Goal: Check status: Check status

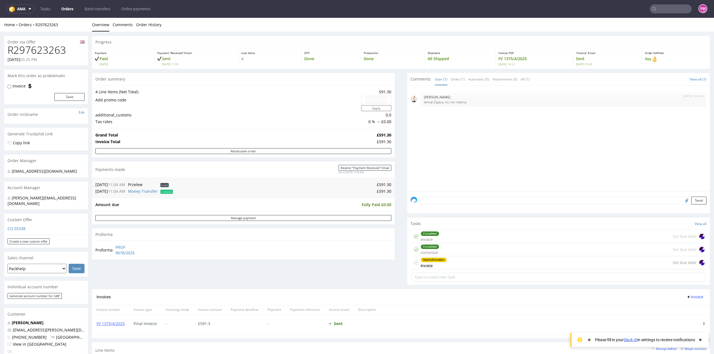
click at [664, 9] on input "text" at bounding box center [670, 8] width 42 height 9
type input "R783422364"
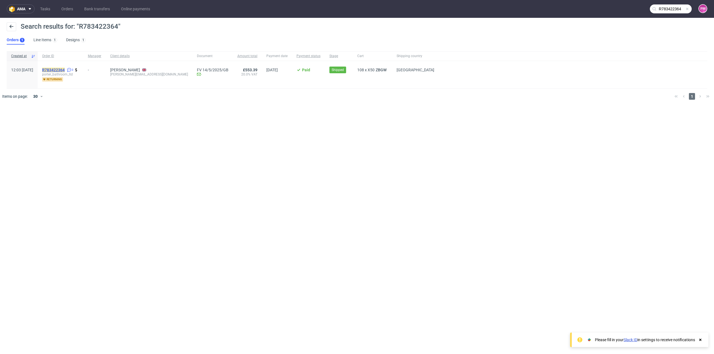
click at [65, 69] on mark "R783422364" at bounding box center [53, 70] width 23 height 4
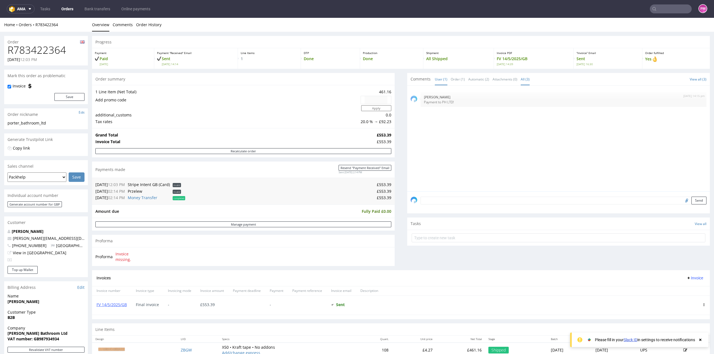
click at [520, 79] on link "All (3)" at bounding box center [524, 79] width 9 height 12
